Goal: Information Seeking & Learning: Learn about a topic

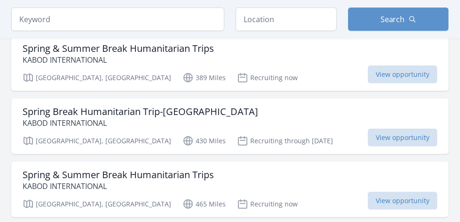
scroll to position [361, 0]
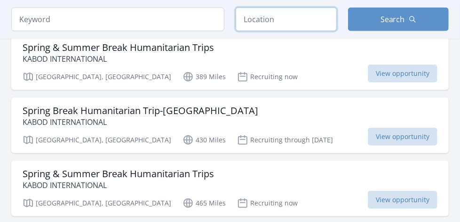
click at [284, 17] on input "text" at bounding box center [286, 20] width 101 height 24
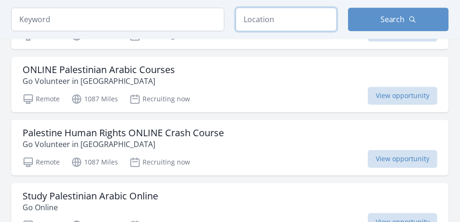
scroll to position [1160, 0]
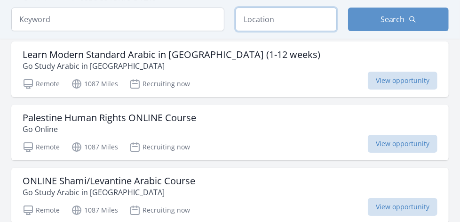
scroll to position [1494, 0]
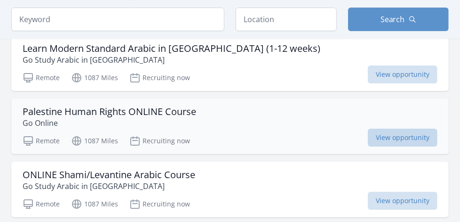
click at [398, 129] on span "View opportunity" at bounding box center [403, 137] width 70 height 18
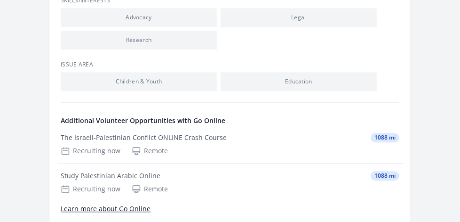
scroll to position [935, 0]
click at [132, 203] on link "Learn more about Go Online" at bounding box center [106, 207] width 90 height 9
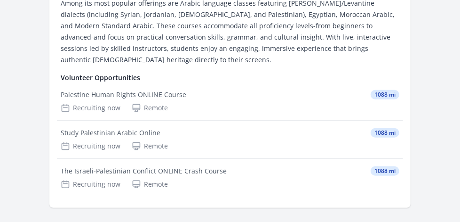
scroll to position [175, 0]
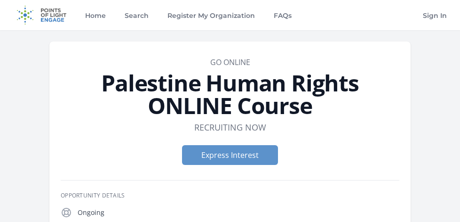
scroll to position [935, 0]
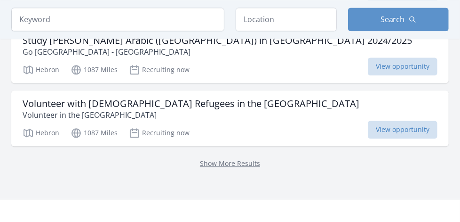
scroll to position [2513, 0]
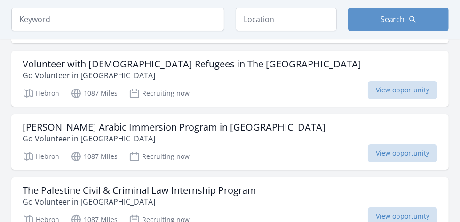
scroll to position [3123, 0]
